Goal: Information Seeking & Learning: Learn about a topic

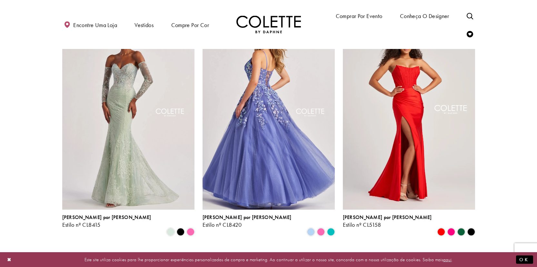
scroll to position [903, 0]
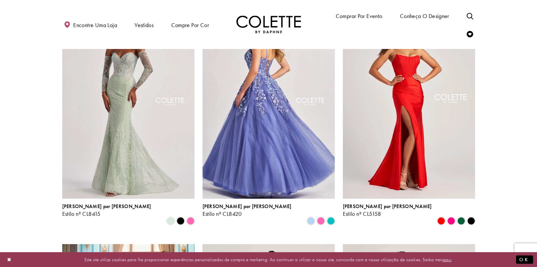
click at [252, 129] on img "Visite Colette by Daphne Estilo No. CL8420 Página" at bounding box center [269, 102] width 132 height 192
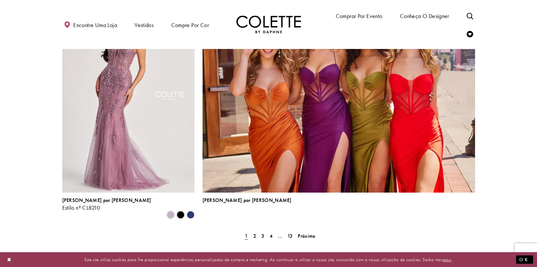
scroll to position [1387, 0]
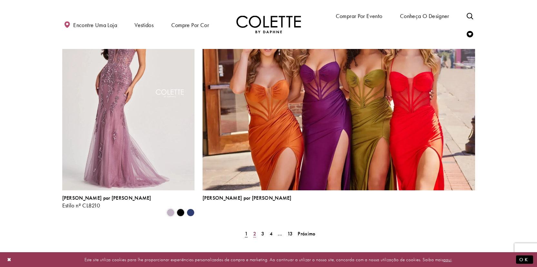
click at [256, 229] on link "2" at bounding box center [254, 233] width 7 height 9
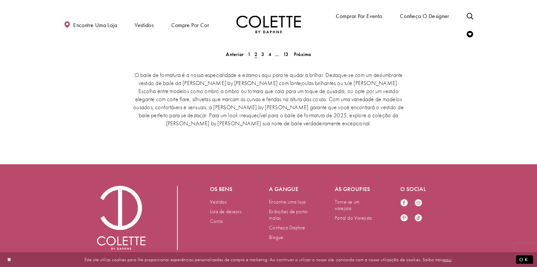
scroll to position [1294, 0]
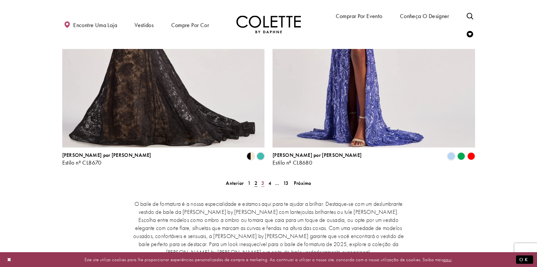
click at [263, 180] on font "3" at bounding box center [262, 183] width 3 height 7
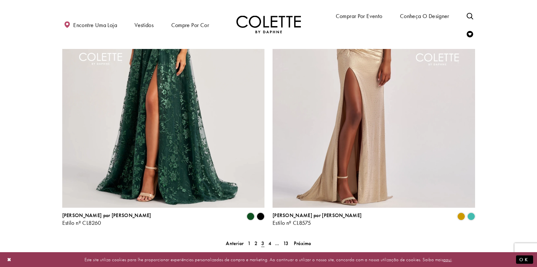
scroll to position [1262, 0]
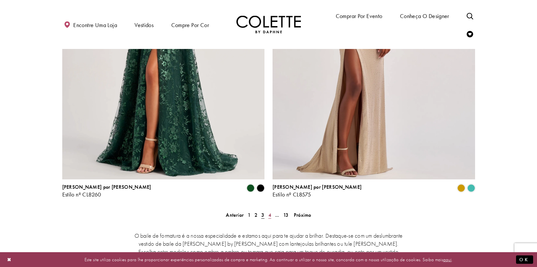
click at [268, 212] on font "4" at bounding box center [269, 215] width 3 height 7
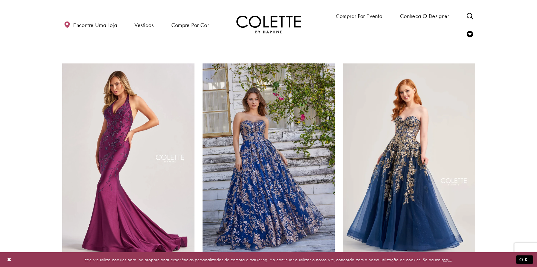
scroll to position [843, 0]
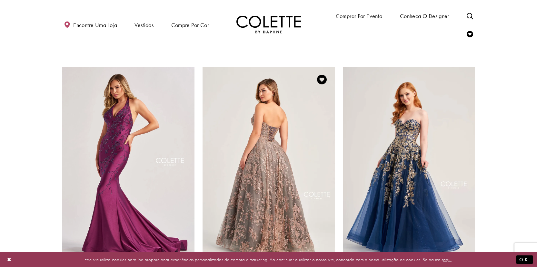
click at [257, 165] on img "Visite Colette by Daphne Estilo No. CL5101 Página" at bounding box center [269, 163] width 132 height 192
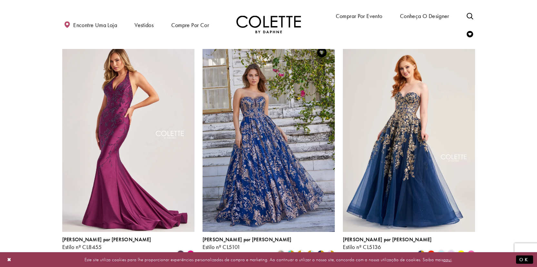
scroll to position [907, 0]
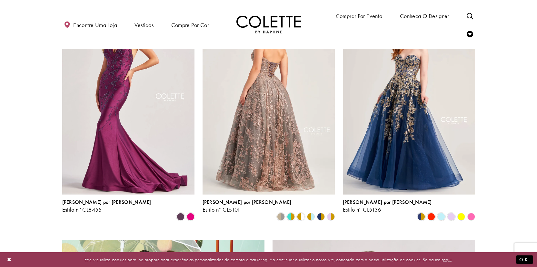
click at [260, 88] on img "Visite Colette by Daphne Estilo No. CL5101 Página" at bounding box center [269, 98] width 132 height 192
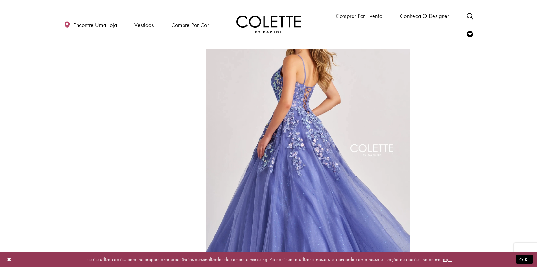
scroll to position [323, 0]
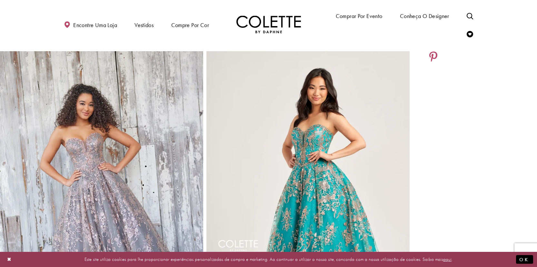
scroll to position [161, 0]
